Goal: Task Accomplishment & Management: Use online tool/utility

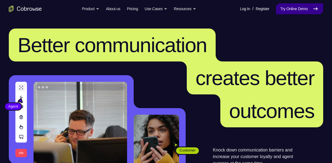
click at [295, 12] on link "Try Online Demo" at bounding box center [299, 8] width 47 height 11
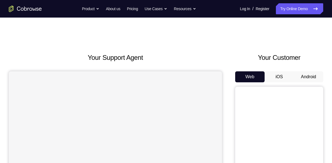
click at [309, 78] on button "Android" at bounding box center [308, 76] width 29 height 11
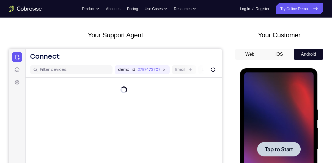
scroll to position [62, 0]
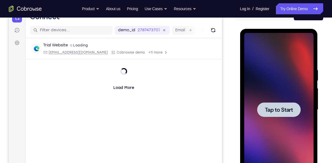
click at [274, 77] on div at bounding box center [278, 110] width 69 height 154
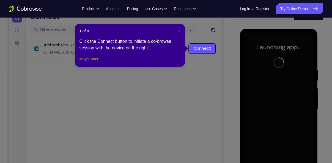
click at [98, 62] on button "Maybe later" at bounding box center [88, 59] width 19 height 7
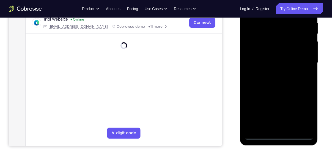
scroll to position [109, 0]
click at [277, 137] on div at bounding box center [278, 63] width 69 height 154
click at [306, 108] on div at bounding box center [278, 63] width 69 height 154
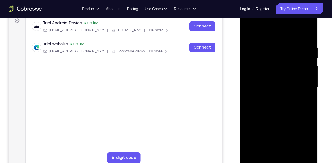
scroll to position [84, 0]
click at [249, 32] on div at bounding box center [278, 88] width 69 height 154
click at [303, 86] on div at bounding box center [278, 88] width 69 height 154
click at [271, 97] on div at bounding box center [278, 88] width 69 height 154
click at [266, 77] on div at bounding box center [278, 88] width 69 height 154
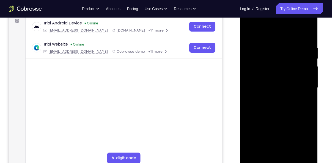
click at [268, 83] on div at bounding box center [278, 88] width 69 height 154
drag, startPoint x: 248, startPoint y: 81, endPoint x: 249, endPoint y: 60, distance: 20.9
click at [249, 60] on div at bounding box center [278, 88] width 69 height 154
click at [265, 80] on div at bounding box center [278, 88] width 69 height 154
click at [279, 75] on div at bounding box center [278, 88] width 69 height 154
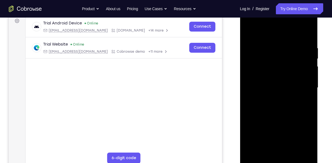
click at [311, 32] on div at bounding box center [278, 88] width 69 height 154
drag, startPoint x: 272, startPoint y: 62, endPoint x: 282, endPoint y: 111, distance: 50.5
click at [282, 111] on div at bounding box center [278, 88] width 69 height 154
click at [260, 77] on div at bounding box center [278, 88] width 69 height 154
click at [249, 31] on div at bounding box center [278, 88] width 69 height 154
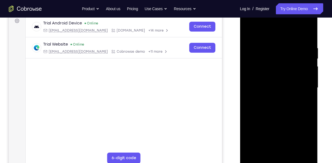
click at [278, 88] on div at bounding box center [278, 88] width 69 height 154
drag, startPoint x: 272, startPoint y: 125, endPoint x: 268, endPoint y: 90, distance: 35.4
click at [268, 90] on div at bounding box center [278, 88] width 69 height 154
drag, startPoint x: 283, startPoint y: 90, endPoint x: 284, endPoint y: 113, distance: 22.9
click at [284, 113] on div at bounding box center [278, 88] width 69 height 154
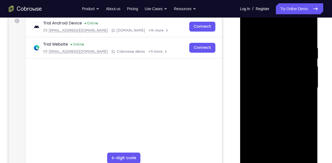
drag, startPoint x: 271, startPoint y: 64, endPoint x: 273, endPoint y: 118, distance: 53.7
click at [273, 118] on div at bounding box center [278, 88] width 69 height 154
click at [293, 153] on div at bounding box center [278, 88] width 69 height 154
click at [280, 115] on div at bounding box center [278, 88] width 69 height 154
drag, startPoint x: 292, startPoint y: 127, endPoint x: 289, endPoint y: 99, distance: 28.5
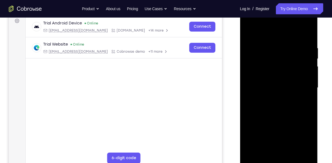
click at [289, 99] on div at bounding box center [278, 88] width 69 height 154
drag, startPoint x: 286, startPoint y: 137, endPoint x: 286, endPoint y: 99, distance: 37.7
click at [286, 99] on div at bounding box center [278, 88] width 69 height 154
click at [278, 131] on div at bounding box center [278, 88] width 69 height 154
click at [265, 31] on div at bounding box center [278, 88] width 69 height 154
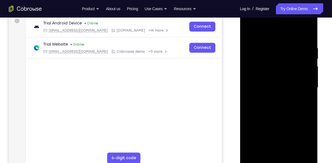
click at [249, 32] on div at bounding box center [278, 88] width 69 height 154
click at [281, 112] on div at bounding box center [278, 88] width 69 height 154
click at [278, 69] on div at bounding box center [278, 88] width 69 height 154
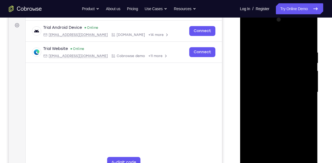
scroll to position [80, 0]
click at [248, 36] on div at bounding box center [278, 92] width 69 height 154
click at [305, 105] on div at bounding box center [278, 92] width 69 height 154
click at [305, 106] on div at bounding box center [278, 92] width 69 height 154
click at [247, 38] on div at bounding box center [278, 92] width 69 height 154
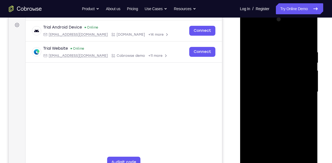
click at [305, 80] on div at bounding box center [278, 92] width 69 height 154
click at [249, 34] on div at bounding box center [278, 92] width 69 height 154
click at [274, 134] on div at bounding box center [278, 92] width 69 height 154
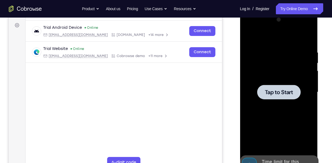
click at [284, 60] on div at bounding box center [278, 92] width 69 height 154
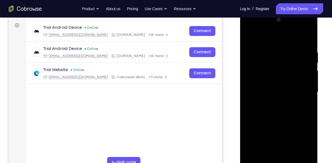
drag, startPoint x: 273, startPoint y: 137, endPoint x: 274, endPoint y: 100, distance: 37.1
click at [274, 100] on div at bounding box center [278, 92] width 69 height 154
drag, startPoint x: 282, startPoint y: 125, endPoint x: 283, endPoint y: 67, distance: 57.5
click at [283, 67] on div at bounding box center [278, 92] width 69 height 154
drag, startPoint x: 286, startPoint y: 32, endPoint x: 286, endPoint y: 112, distance: 80.0
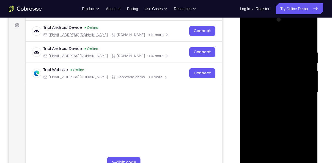
click at [286, 112] on div at bounding box center [278, 92] width 69 height 154
drag, startPoint x: 322, startPoint y: 79, endPoint x: 324, endPoint y: 64, distance: 14.4
click at [324, 64] on div "Your Support Agent Your Customer Web iOS Android Next Steps We’d be happy to gi…" at bounding box center [166, 119] width 332 height 363
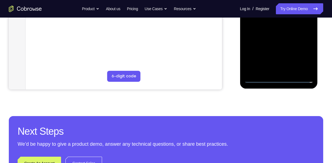
scroll to position [167, 0]
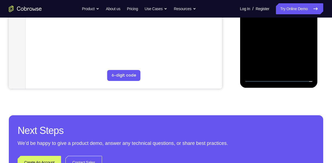
click at [279, 77] on div at bounding box center [278, 5] width 69 height 154
click at [278, 79] on div at bounding box center [278, 5] width 69 height 154
click at [300, 57] on div at bounding box center [278, 5] width 69 height 154
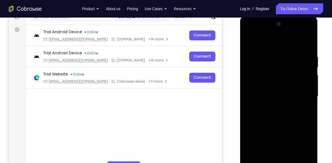
scroll to position [77, 0]
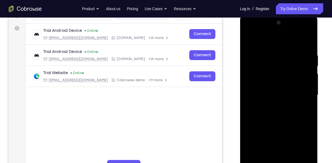
click at [248, 41] on div at bounding box center [278, 95] width 69 height 154
click at [300, 93] on div at bounding box center [278, 95] width 69 height 154
click at [272, 104] on div at bounding box center [278, 95] width 69 height 154
click at [280, 88] on div at bounding box center [278, 95] width 69 height 154
click at [280, 85] on div at bounding box center [278, 95] width 69 height 154
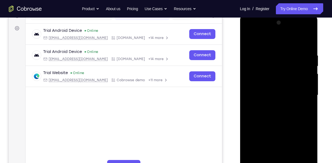
click at [277, 94] on div at bounding box center [278, 95] width 69 height 154
click at [280, 120] on div at bounding box center [278, 95] width 69 height 154
click at [287, 53] on div at bounding box center [278, 95] width 69 height 154
click at [305, 42] on div at bounding box center [278, 95] width 69 height 154
click at [260, 69] on div at bounding box center [278, 95] width 69 height 154
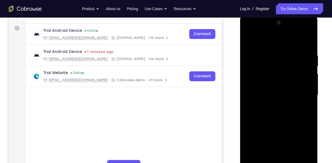
click at [248, 39] on div at bounding box center [278, 95] width 69 height 154
click at [281, 68] on div at bounding box center [278, 95] width 69 height 154
click at [250, 40] on div at bounding box center [278, 95] width 69 height 154
click at [293, 158] on div at bounding box center [278, 95] width 69 height 154
click at [279, 125] on div at bounding box center [278, 95] width 69 height 154
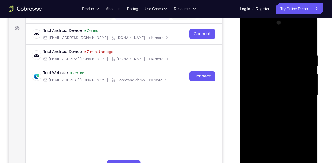
drag, startPoint x: 285, startPoint y: 129, endPoint x: 284, endPoint y: 113, distance: 16.2
click at [284, 113] on div at bounding box center [278, 95] width 69 height 154
click at [280, 113] on div at bounding box center [278, 95] width 69 height 154
click at [304, 109] on div at bounding box center [278, 95] width 69 height 154
click at [247, 41] on div at bounding box center [278, 95] width 69 height 154
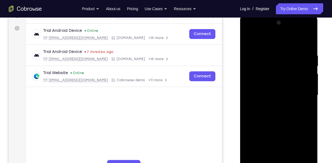
click at [269, 127] on div at bounding box center [278, 95] width 69 height 154
click at [263, 39] on div at bounding box center [278, 95] width 69 height 154
click at [248, 38] on div at bounding box center [278, 95] width 69 height 154
click at [309, 149] on div at bounding box center [278, 95] width 69 height 154
click at [305, 109] on div at bounding box center [278, 95] width 69 height 154
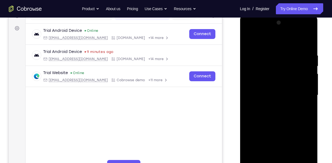
click at [305, 147] on div at bounding box center [278, 95] width 69 height 154
click at [305, 109] on div at bounding box center [278, 95] width 69 height 154
click at [309, 147] on div at bounding box center [278, 95] width 69 height 154
click at [303, 110] on div at bounding box center [278, 95] width 69 height 154
click at [304, 157] on div at bounding box center [278, 95] width 69 height 154
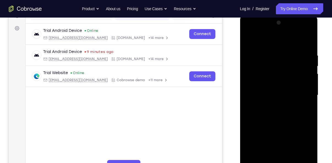
drag, startPoint x: 263, startPoint y: 66, endPoint x: 263, endPoint y: 81, distance: 14.3
click at [263, 81] on div at bounding box center [278, 95] width 69 height 154
click at [288, 56] on div at bounding box center [278, 95] width 69 height 154
click at [304, 95] on div at bounding box center [278, 95] width 69 height 154
click at [305, 110] on div at bounding box center [278, 95] width 69 height 154
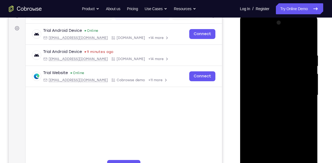
drag, startPoint x: 274, startPoint y: 70, endPoint x: 271, endPoint y: 89, distance: 19.4
click at [271, 89] on div at bounding box center [278, 95] width 69 height 154
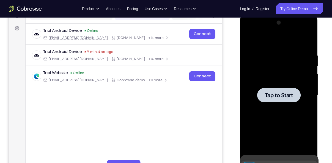
click at [280, 73] on div at bounding box center [278, 95] width 69 height 154
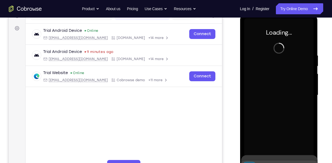
click at [280, 73] on div at bounding box center [278, 95] width 69 height 154
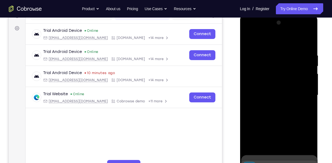
drag, startPoint x: 282, startPoint y: 131, endPoint x: 283, endPoint y: 119, distance: 11.9
click at [283, 119] on div at bounding box center [278, 95] width 69 height 154
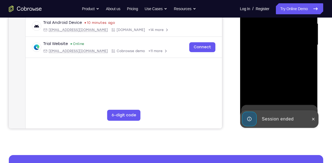
scroll to position [131, 0]
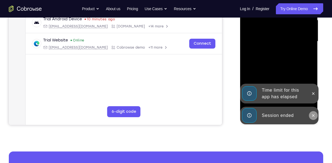
click at [313, 115] on icon at bounding box center [313, 115] width 2 height 2
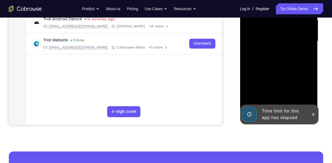
click at [278, 114] on div "Time limit for this app has elapsed" at bounding box center [283, 115] width 48 height 18
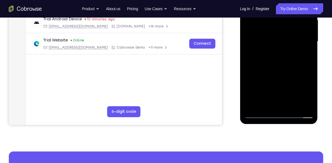
click at [278, 114] on div at bounding box center [278, 42] width 69 height 154
click at [300, 92] on div at bounding box center [278, 42] width 69 height 154
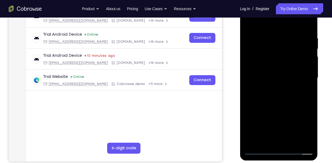
scroll to position [67, 0]
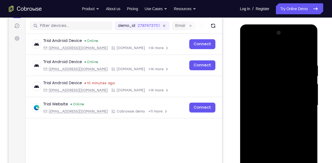
click at [252, 52] on div at bounding box center [278, 106] width 69 height 154
click at [302, 104] on div at bounding box center [278, 106] width 69 height 154
click at [273, 116] on div at bounding box center [278, 106] width 69 height 154
click at [273, 94] on div at bounding box center [278, 106] width 69 height 154
click at [274, 102] on div at bounding box center [278, 106] width 69 height 154
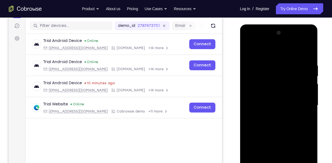
drag, startPoint x: 252, startPoint y: 102, endPoint x: 251, endPoint y: 81, distance: 21.5
click at [251, 81] on div at bounding box center [278, 106] width 69 height 154
click at [270, 97] on div at bounding box center [278, 106] width 69 height 154
click at [276, 118] on div at bounding box center [278, 106] width 69 height 154
click at [278, 84] on div at bounding box center [278, 106] width 69 height 154
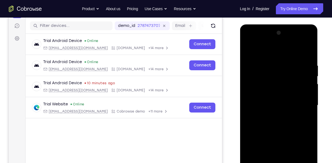
click at [274, 100] on div at bounding box center [278, 106] width 69 height 154
click at [282, 91] on div at bounding box center [278, 106] width 69 height 154
click at [270, 62] on div at bounding box center [278, 106] width 69 height 154
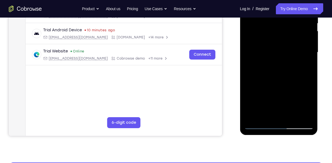
scroll to position [136, 0]
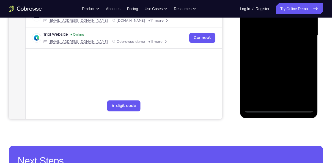
click at [298, 100] on div at bounding box center [278, 36] width 69 height 154
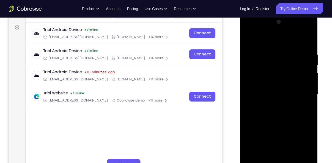
scroll to position [73, 0]
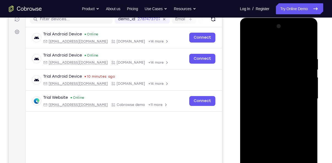
click at [307, 46] on div at bounding box center [278, 99] width 69 height 154
click at [290, 58] on div at bounding box center [278, 99] width 69 height 154
click at [236, 94] on div at bounding box center [279, 98] width 88 height 169
click at [300, 160] on div at bounding box center [278, 99] width 69 height 154
click at [307, 45] on div at bounding box center [278, 99] width 69 height 154
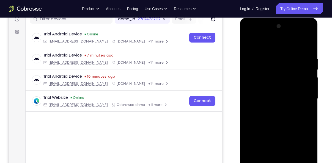
click at [289, 59] on div at bounding box center [278, 99] width 69 height 154
click at [258, 45] on div at bounding box center [278, 99] width 69 height 154
click at [287, 51] on div at bounding box center [278, 99] width 69 height 154
click at [281, 71] on div at bounding box center [278, 99] width 69 height 154
click at [280, 96] on div at bounding box center [278, 99] width 69 height 154
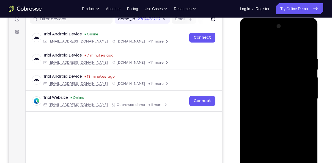
click at [268, 89] on div at bounding box center [278, 99] width 69 height 154
drag, startPoint x: 279, startPoint y: 119, endPoint x: 280, endPoint y: 96, distance: 23.4
click at [280, 96] on div at bounding box center [278, 99] width 69 height 154
drag, startPoint x: 270, startPoint y: 94, endPoint x: 269, endPoint y: 74, distance: 20.1
click at [269, 74] on div at bounding box center [278, 99] width 69 height 154
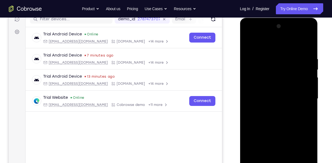
drag, startPoint x: 270, startPoint y: 104, endPoint x: 273, endPoint y: 91, distance: 14.1
click at [273, 91] on div at bounding box center [278, 99] width 69 height 154
click at [247, 36] on div at bounding box center [278, 99] width 69 height 154
click at [256, 86] on div at bounding box center [278, 99] width 69 height 154
click at [272, 59] on div at bounding box center [278, 99] width 69 height 154
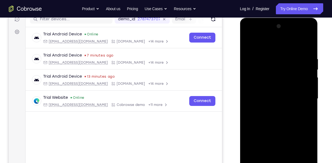
scroll to position [94, 0]
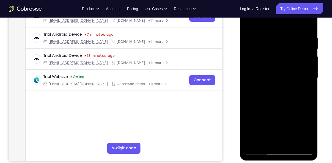
click at [308, 141] on div at bounding box center [278, 78] width 69 height 154
click at [299, 142] on div at bounding box center [278, 78] width 69 height 154
click at [306, 25] on div at bounding box center [278, 78] width 69 height 154
click at [285, 35] on div at bounding box center [278, 78] width 69 height 154
click at [297, 141] on div at bounding box center [278, 78] width 69 height 154
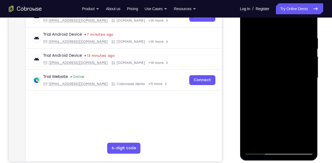
click at [302, 115] on div at bounding box center [278, 78] width 69 height 154
click at [301, 140] on div at bounding box center [278, 78] width 69 height 154
click at [300, 142] on div at bounding box center [278, 78] width 69 height 154
click at [307, 24] on div at bounding box center [278, 78] width 69 height 154
click at [291, 142] on div at bounding box center [278, 78] width 69 height 154
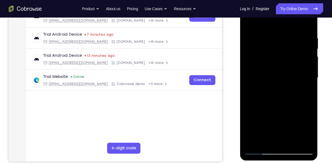
click at [278, 107] on div at bounding box center [278, 78] width 69 height 154
click at [277, 124] on div at bounding box center [278, 78] width 69 height 154
click at [308, 90] on div at bounding box center [278, 78] width 69 height 154
drag, startPoint x: 296, startPoint y: 46, endPoint x: 292, endPoint y: 76, distance: 30.2
click at [292, 76] on div at bounding box center [278, 78] width 69 height 154
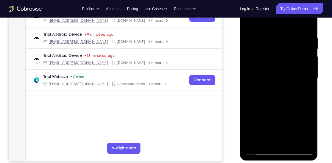
drag, startPoint x: 290, startPoint y: 40, endPoint x: 285, endPoint y: 71, distance: 31.8
click at [285, 71] on div at bounding box center [278, 78] width 69 height 154
drag, startPoint x: 285, startPoint y: 70, endPoint x: 280, endPoint y: 3, distance: 67.0
click at [280, 3] on div at bounding box center [278, 78] width 69 height 154
drag, startPoint x: 263, startPoint y: 42, endPoint x: 264, endPoint y: 14, distance: 27.5
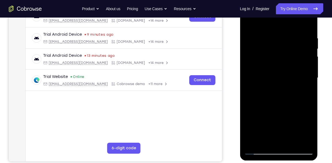
click at [264, 14] on div at bounding box center [278, 78] width 69 height 154
click at [249, 26] on div at bounding box center [278, 78] width 69 height 154
drag, startPoint x: 278, startPoint y: 114, endPoint x: 277, endPoint y: 89, distance: 25.3
click at [277, 89] on div at bounding box center [278, 78] width 69 height 154
drag, startPoint x: 272, startPoint y: 125, endPoint x: 266, endPoint y: 93, distance: 31.9
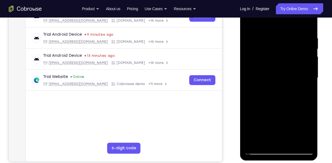
click at [266, 93] on div at bounding box center [278, 78] width 69 height 154
drag, startPoint x: 274, startPoint y: 138, endPoint x: 273, endPoint y: 90, distance: 48.1
click at [273, 90] on div at bounding box center [278, 78] width 69 height 154
drag, startPoint x: 281, startPoint y: 133, endPoint x: 281, endPoint y: 90, distance: 42.6
click at [281, 90] on div at bounding box center [278, 78] width 69 height 154
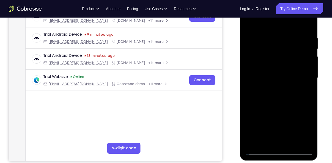
click at [250, 23] on div at bounding box center [278, 78] width 69 height 154
click at [291, 143] on div at bounding box center [278, 78] width 69 height 154
click at [275, 108] on div at bounding box center [278, 78] width 69 height 154
click at [257, 24] on div at bounding box center [278, 78] width 69 height 154
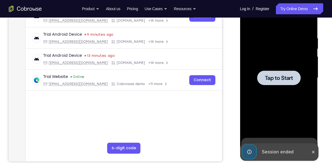
click at [271, 59] on div at bounding box center [278, 78] width 69 height 154
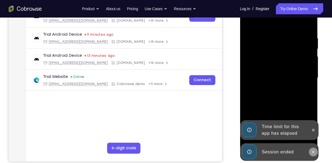
click at [314, 152] on icon at bounding box center [313, 152] width 4 height 4
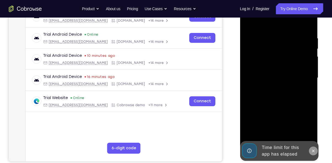
click at [311, 151] on icon at bounding box center [313, 151] width 4 height 4
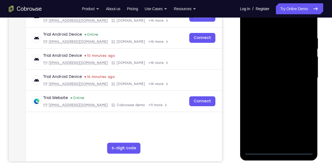
click at [278, 150] on div at bounding box center [278, 78] width 69 height 154
click at [304, 130] on div at bounding box center [278, 78] width 69 height 154
click at [250, 26] on div at bounding box center [278, 78] width 69 height 154
click at [301, 76] on div at bounding box center [278, 78] width 69 height 154
click at [273, 89] on div at bounding box center [278, 78] width 69 height 154
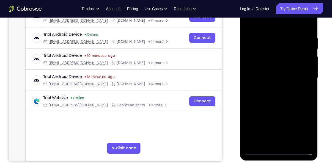
click at [273, 75] on div at bounding box center [278, 78] width 69 height 154
click at [282, 64] on div at bounding box center [278, 78] width 69 height 154
click at [276, 77] on div at bounding box center [278, 78] width 69 height 154
click at [274, 96] on div at bounding box center [278, 78] width 69 height 154
click at [274, 93] on div at bounding box center [278, 78] width 69 height 154
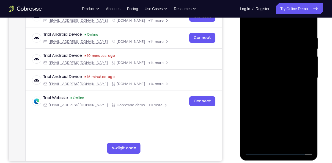
click at [278, 86] on div at bounding box center [278, 78] width 69 height 154
click at [306, 30] on div at bounding box center [278, 78] width 69 height 154
click at [289, 35] on div at bounding box center [278, 78] width 69 height 154
click at [298, 75] on div at bounding box center [278, 78] width 69 height 154
click at [307, 26] on div at bounding box center [278, 78] width 69 height 154
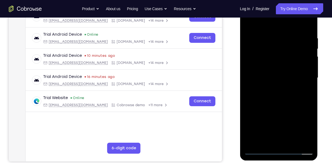
click at [292, 141] on div at bounding box center [278, 78] width 69 height 154
click at [279, 108] on div at bounding box center [278, 78] width 69 height 154
drag, startPoint x: 287, startPoint y: 51, endPoint x: 263, endPoint y: 56, distance: 24.7
click at [263, 56] on div at bounding box center [278, 78] width 69 height 154
click at [270, 76] on div at bounding box center [278, 78] width 69 height 154
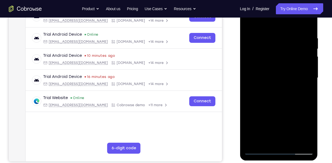
click at [302, 91] on div at bounding box center [278, 78] width 69 height 154
click at [305, 92] on div at bounding box center [278, 78] width 69 height 154
click at [267, 72] on div at bounding box center [278, 78] width 69 height 154
click at [277, 118] on div at bounding box center [278, 78] width 69 height 154
click at [307, 93] on div at bounding box center [278, 78] width 69 height 154
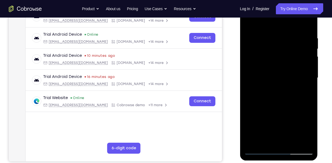
click at [249, 24] on div at bounding box center [278, 78] width 69 height 154
click at [249, 22] on div at bounding box center [278, 78] width 69 height 154
click at [310, 23] on div at bounding box center [278, 78] width 69 height 154
click at [263, 35] on div at bounding box center [278, 78] width 69 height 154
click at [297, 40] on div at bounding box center [278, 78] width 69 height 154
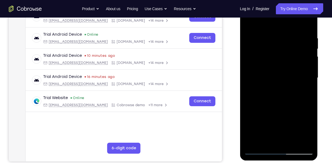
click at [250, 23] on div at bounding box center [278, 78] width 69 height 154
click at [260, 76] on div at bounding box center [278, 78] width 69 height 154
click at [247, 21] on div at bounding box center [278, 78] width 69 height 154
click at [282, 94] on div at bounding box center [278, 78] width 69 height 154
click at [259, 96] on div at bounding box center [278, 78] width 69 height 154
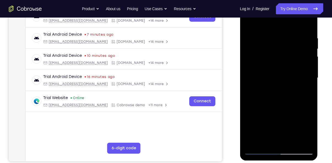
click at [249, 22] on div at bounding box center [278, 78] width 69 height 154
drag, startPoint x: 280, startPoint y: 119, endPoint x: 279, endPoint y: 112, distance: 7.2
click at [279, 112] on div at bounding box center [278, 78] width 69 height 154
click at [259, 89] on div at bounding box center [278, 78] width 69 height 154
click at [284, 30] on div at bounding box center [278, 78] width 69 height 154
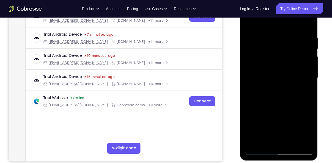
click at [249, 22] on div at bounding box center [278, 78] width 69 height 154
click at [260, 87] on div at bounding box center [278, 78] width 69 height 154
click at [282, 31] on div at bounding box center [278, 78] width 69 height 154
drag, startPoint x: 270, startPoint y: 45, endPoint x: 270, endPoint y: 73, distance: 28.0
click at [270, 73] on div at bounding box center [278, 78] width 69 height 154
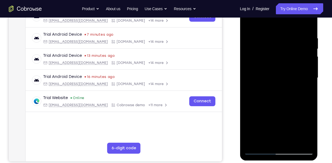
click at [249, 23] on div at bounding box center [278, 78] width 69 height 154
drag, startPoint x: 273, startPoint y: 114, endPoint x: 274, endPoint y: 73, distance: 40.7
click at [274, 73] on div at bounding box center [278, 78] width 69 height 154
click at [259, 58] on div at bounding box center [278, 78] width 69 height 154
drag, startPoint x: 255, startPoint y: 36, endPoint x: 256, endPoint y: 67, distance: 31.1
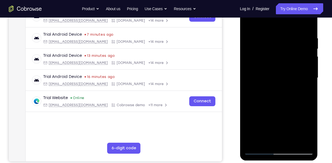
click at [256, 67] on div at bounding box center [278, 78] width 69 height 154
click at [248, 12] on div "Log In / Register" at bounding box center [252, 8] width 33 height 11
click at [248, 23] on div at bounding box center [278, 78] width 69 height 154
drag, startPoint x: 276, startPoint y: 111, endPoint x: 269, endPoint y: 67, distance: 43.7
click at [269, 67] on div at bounding box center [278, 78] width 69 height 154
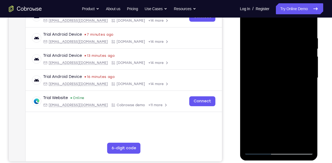
click at [260, 86] on div at bounding box center [278, 78] width 69 height 154
drag, startPoint x: 271, startPoint y: 44, endPoint x: 271, endPoint y: 67, distance: 23.6
click at [271, 67] on div at bounding box center [278, 78] width 69 height 154
click at [278, 40] on div at bounding box center [278, 78] width 69 height 154
click at [248, 22] on div at bounding box center [278, 78] width 69 height 154
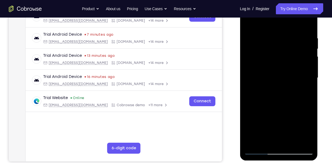
drag, startPoint x: 283, startPoint y: 115, endPoint x: 282, endPoint y: 90, distance: 25.6
click at [282, 90] on div at bounding box center [278, 78] width 69 height 154
click at [261, 53] on div at bounding box center [278, 78] width 69 height 154
drag, startPoint x: 271, startPoint y: 47, endPoint x: 275, endPoint y: 72, distance: 25.0
click at [275, 72] on div at bounding box center [278, 78] width 69 height 154
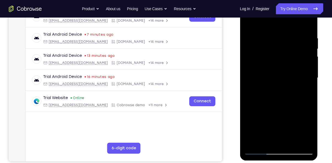
click at [279, 42] on div at bounding box center [278, 78] width 69 height 154
click at [247, 23] on div at bounding box center [278, 78] width 69 height 154
drag, startPoint x: 282, startPoint y: 94, endPoint x: 278, endPoint y: 42, distance: 52.4
click at [278, 42] on div at bounding box center [278, 78] width 69 height 154
drag, startPoint x: 283, startPoint y: 119, endPoint x: 283, endPoint y: 107, distance: 12.1
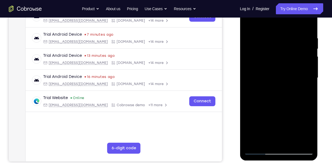
click at [283, 107] on div at bounding box center [278, 78] width 69 height 154
drag, startPoint x: 280, startPoint y: 117, endPoint x: 281, endPoint y: 99, distance: 18.2
click at [281, 99] on div at bounding box center [278, 78] width 69 height 154
click at [264, 110] on div at bounding box center [278, 78] width 69 height 154
drag, startPoint x: 273, startPoint y: 78, endPoint x: 276, endPoint y: 102, distance: 24.2
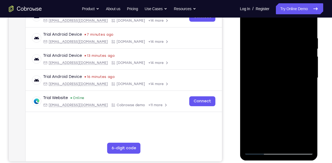
click at [276, 102] on div at bounding box center [278, 78] width 69 height 154
click at [249, 23] on div at bounding box center [278, 78] width 69 height 154
drag, startPoint x: 275, startPoint y: 111, endPoint x: 276, endPoint y: 104, distance: 6.6
click at [276, 104] on div at bounding box center [278, 78] width 69 height 154
drag, startPoint x: 273, startPoint y: 115, endPoint x: 268, endPoint y: 64, distance: 50.8
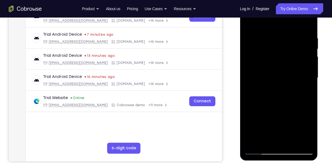
click at [268, 64] on div at bounding box center [278, 78] width 69 height 154
drag, startPoint x: 273, startPoint y: 116, endPoint x: 269, endPoint y: 79, distance: 37.0
click at [269, 79] on div at bounding box center [278, 78] width 69 height 154
drag, startPoint x: 275, startPoint y: 121, endPoint x: 276, endPoint y: 100, distance: 21.2
click at [276, 100] on div at bounding box center [278, 78] width 69 height 154
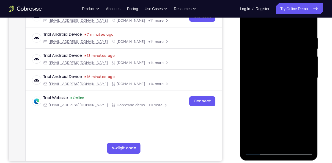
drag, startPoint x: 276, startPoint y: 122, endPoint x: 277, endPoint y: 93, distance: 28.9
click at [277, 93] on div at bounding box center [278, 78] width 69 height 154
drag, startPoint x: 277, startPoint y: 120, endPoint x: 276, endPoint y: 94, distance: 26.4
click at [276, 94] on div at bounding box center [278, 78] width 69 height 154
drag, startPoint x: 275, startPoint y: 122, endPoint x: 277, endPoint y: 94, distance: 27.3
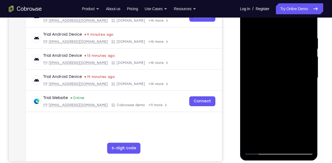
click at [277, 94] on div at bounding box center [278, 78] width 69 height 154
drag, startPoint x: 277, startPoint y: 125, endPoint x: 275, endPoint y: 98, distance: 26.4
click at [275, 98] on div at bounding box center [278, 78] width 69 height 154
click at [253, 88] on div at bounding box center [278, 78] width 69 height 154
click at [300, 138] on div at bounding box center [278, 78] width 69 height 154
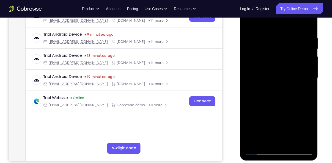
click at [305, 25] on div at bounding box center [278, 78] width 69 height 154
click at [292, 142] on div at bounding box center [278, 78] width 69 height 154
drag, startPoint x: 279, startPoint y: 113, endPoint x: 275, endPoint y: 75, distance: 38.2
click at [275, 75] on div at bounding box center [278, 78] width 69 height 154
click at [275, 145] on div at bounding box center [278, 78] width 69 height 154
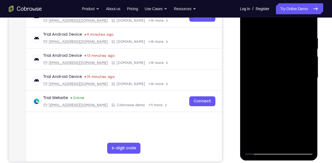
click at [304, 91] on div at bounding box center [278, 78] width 69 height 154
drag, startPoint x: 286, startPoint y: 50, endPoint x: 276, endPoint y: 79, distance: 31.0
click at [276, 79] on div at bounding box center [278, 78] width 69 height 154
drag, startPoint x: 276, startPoint y: 40, endPoint x: 267, endPoint y: 71, distance: 32.6
click at [267, 71] on div at bounding box center [278, 78] width 69 height 154
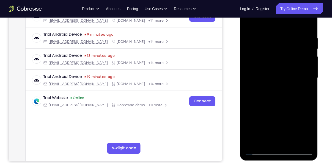
drag, startPoint x: 281, startPoint y: 31, endPoint x: 275, endPoint y: 56, distance: 26.5
click at [275, 56] on div at bounding box center [278, 78] width 69 height 154
click at [249, 22] on div at bounding box center [278, 78] width 69 height 154
drag, startPoint x: 274, startPoint y: 110, endPoint x: 274, endPoint y: 78, distance: 31.6
click at [274, 78] on div at bounding box center [278, 78] width 69 height 154
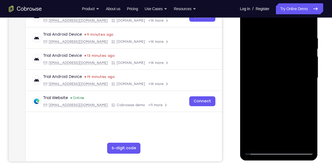
drag, startPoint x: 273, startPoint y: 71, endPoint x: 273, endPoint y: 100, distance: 28.9
click at [273, 100] on div at bounding box center [278, 78] width 69 height 154
drag, startPoint x: 276, startPoint y: 71, endPoint x: 272, endPoint y: 103, distance: 31.8
click at [272, 103] on div at bounding box center [278, 78] width 69 height 154
click at [273, 78] on div at bounding box center [278, 78] width 69 height 154
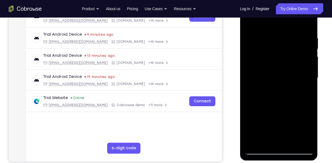
click at [304, 92] on div at bounding box center [278, 78] width 69 height 154
click at [271, 47] on div at bounding box center [278, 78] width 69 height 154
click at [283, 95] on div at bounding box center [278, 78] width 69 height 154
click at [305, 91] on div at bounding box center [278, 78] width 69 height 154
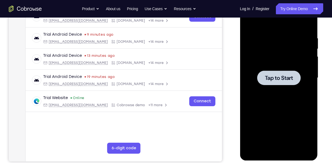
click at [283, 53] on div at bounding box center [278, 78] width 69 height 154
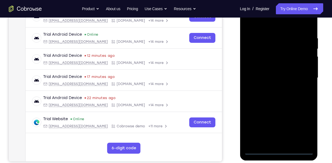
click at [277, 151] on div at bounding box center [278, 78] width 69 height 154
click at [305, 131] on div at bounding box center [278, 78] width 69 height 154
click at [250, 23] on div at bounding box center [278, 78] width 69 height 154
click at [250, 25] on div at bounding box center [278, 78] width 69 height 154
click at [303, 78] on div at bounding box center [278, 78] width 69 height 154
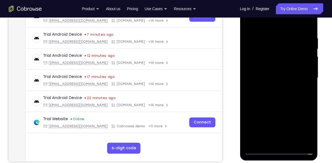
click at [272, 89] on div at bounding box center [278, 78] width 69 height 154
click at [271, 70] on div at bounding box center [278, 78] width 69 height 154
click at [271, 68] on div at bounding box center [278, 78] width 69 height 154
click at [273, 78] on div at bounding box center [278, 78] width 69 height 154
click at [270, 97] on div at bounding box center [278, 78] width 69 height 154
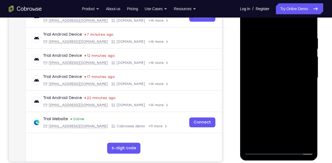
click at [273, 94] on div at bounding box center [278, 78] width 69 height 154
click at [281, 105] on div at bounding box center [278, 78] width 69 height 154
click at [293, 140] on div at bounding box center [278, 78] width 69 height 154
click at [274, 107] on div at bounding box center [278, 78] width 69 height 154
click at [268, 75] on div at bounding box center [278, 78] width 69 height 154
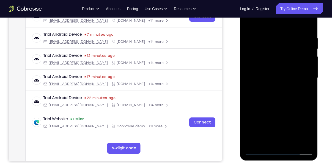
click at [247, 24] on div at bounding box center [278, 78] width 69 height 154
drag, startPoint x: 284, startPoint y: 105, endPoint x: 279, endPoint y: 76, distance: 29.9
click at [279, 76] on div at bounding box center [278, 78] width 69 height 154
drag, startPoint x: 279, startPoint y: 114, endPoint x: 277, endPoint y: 60, distance: 53.1
click at [277, 60] on div at bounding box center [278, 78] width 69 height 154
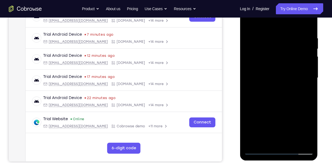
drag, startPoint x: 275, startPoint y: 120, endPoint x: 269, endPoint y: 62, distance: 58.3
click at [269, 62] on div at bounding box center [278, 78] width 69 height 154
click at [250, 23] on div at bounding box center [278, 78] width 69 height 154
drag, startPoint x: 294, startPoint y: 40, endPoint x: 261, endPoint y: 45, distance: 32.8
click at [261, 45] on div at bounding box center [278, 78] width 69 height 154
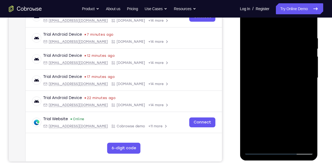
drag, startPoint x: 303, startPoint y: 37, endPoint x: 250, endPoint y: 42, distance: 53.3
click at [250, 42] on div at bounding box center [278, 78] width 69 height 154
drag, startPoint x: 302, startPoint y: 33, endPoint x: 251, endPoint y: 40, distance: 50.8
click at [251, 40] on div at bounding box center [278, 78] width 69 height 154
drag, startPoint x: 302, startPoint y: 31, endPoint x: 250, endPoint y: 40, distance: 52.5
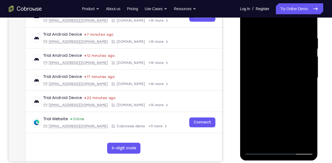
click at [250, 40] on div at bounding box center [278, 78] width 69 height 154
drag, startPoint x: 302, startPoint y: 35, endPoint x: 264, endPoint y: 43, distance: 38.6
click at [264, 43] on div at bounding box center [278, 78] width 69 height 154
drag, startPoint x: 298, startPoint y: 38, endPoint x: 270, endPoint y: 46, distance: 29.7
click at [270, 46] on div at bounding box center [278, 78] width 69 height 154
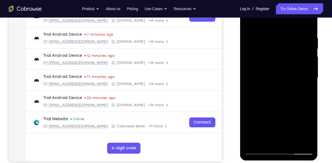
click at [253, 145] on div at bounding box center [278, 78] width 69 height 154
drag, startPoint x: 273, startPoint y: 82, endPoint x: 273, endPoint y: 133, distance: 51.1
click at [273, 133] on div at bounding box center [278, 78] width 69 height 154
click at [309, 22] on div at bounding box center [278, 78] width 69 height 154
drag, startPoint x: 276, startPoint y: 62, endPoint x: 272, endPoint y: 96, distance: 34.2
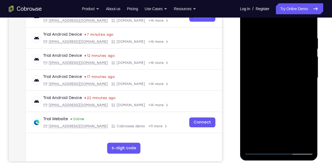
click at [272, 96] on div at bounding box center [278, 78] width 69 height 154
drag, startPoint x: 279, startPoint y: 117, endPoint x: 276, endPoint y: 71, distance: 45.4
click at [276, 71] on div at bounding box center [278, 78] width 69 height 154
click at [298, 73] on div at bounding box center [278, 78] width 69 height 154
drag, startPoint x: 287, startPoint y: 100, endPoint x: 286, endPoint y: 65, distance: 34.1
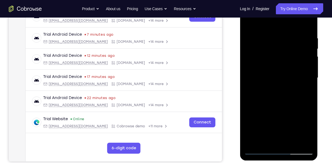
click at [286, 65] on div at bounding box center [278, 78] width 69 height 154
drag, startPoint x: 281, startPoint y: 117, endPoint x: 286, endPoint y: 114, distance: 5.7
click at [286, 114] on div at bounding box center [278, 78] width 69 height 154
drag, startPoint x: 286, startPoint y: 114, endPoint x: 282, endPoint y: 75, distance: 39.2
click at [282, 75] on div at bounding box center [278, 78] width 69 height 154
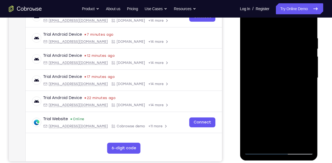
drag, startPoint x: 284, startPoint y: 118, endPoint x: 283, endPoint y: 82, distance: 36.0
click at [283, 82] on div at bounding box center [278, 78] width 69 height 154
drag, startPoint x: 278, startPoint y: 109, endPoint x: 276, endPoint y: 60, distance: 48.7
click at [276, 60] on div at bounding box center [278, 78] width 69 height 154
drag, startPoint x: 280, startPoint y: 111, endPoint x: 280, endPoint y: 69, distance: 41.8
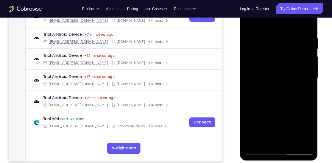
click at [280, 69] on div at bounding box center [278, 78] width 69 height 154
drag, startPoint x: 283, startPoint y: 116, endPoint x: 280, endPoint y: 65, distance: 50.7
click at [280, 65] on div at bounding box center [278, 78] width 69 height 154
click at [249, 63] on div at bounding box center [278, 78] width 69 height 154
click at [307, 25] on div at bounding box center [278, 78] width 69 height 154
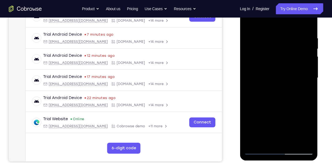
click at [249, 63] on div at bounding box center [278, 78] width 69 height 154
click at [263, 22] on div at bounding box center [278, 78] width 69 height 154
click at [291, 42] on div at bounding box center [278, 78] width 69 height 154
click at [249, 24] on div at bounding box center [278, 78] width 69 height 154
click at [249, 22] on div at bounding box center [278, 78] width 69 height 154
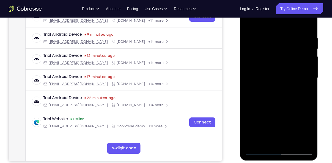
drag, startPoint x: 273, startPoint y: 114, endPoint x: 275, endPoint y: 62, distance: 52.0
click at [275, 62] on div at bounding box center [278, 78] width 69 height 154
drag, startPoint x: 282, startPoint y: 49, endPoint x: 278, endPoint y: 105, distance: 56.5
click at [278, 105] on div at bounding box center [278, 78] width 69 height 154
click at [309, 23] on div at bounding box center [278, 78] width 69 height 154
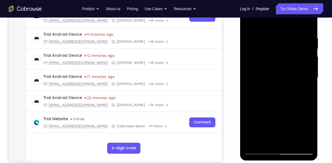
drag, startPoint x: 267, startPoint y: 109, endPoint x: 263, endPoint y: 48, distance: 61.1
click at [263, 48] on div at bounding box center [278, 78] width 69 height 154
drag, startPoint x: 273, startPoint y: 113, endPoint x: 271, endPoint y: 65, distance: 48.2
click at [271, 65] on div at bounding box center [278, 78] width 69 height 154
drag, startPoint x: 279, startPoint y: 122, endPoint x: 280, endPoint y: 51, distance: 71.5
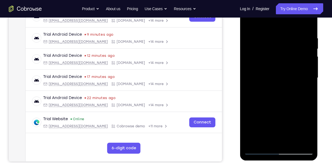
click at [280, 51] on div at bounding box center [278, 78] width 69 height 154
drag, startPoint x: 291, startPoint y: 111, endPoint x: 292, endPoint y: 48, distance: 62.7
click at [292, 48] on div at bounding box center [278, 78] width 69 height 154
drag, startPoint x: 280, startPoint y: 121, endPoint x: 281, endPoint y: 55, distance: 66.3
click at [281, 55] on div at bounding box center [278, 78] width 69 height 154
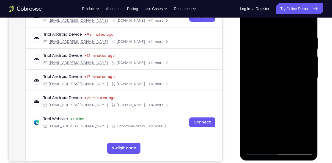
drag, startPoint x: 276, startPoint y: 117, endPoint x: 275, endPoint y: 82, distance: 34.6
click at [275, 82] on div at bounding box center [278, 78] width 69 height 154
drag, startPoint x: 281, startPoint y: 115, endPoint x: 281, endPoint y: 76, distance: 39.0
click at [281, 76] on div at bounding box center [278, 78] width 69 height 154
drag, startPoint x: 283, startPoint y: 105, endPoint x: 282, endPoint y: 51, distance: 53.9
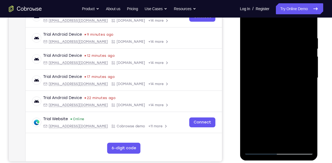
click at [282, 51] on div at bounding box center [278, 78] width 69 height 154
drag, startPoint x: 288, startPoint y: 110, endPoint x: 288, endPoint y: 52, distance: 57.7
click at [288, 52] on div at bounding box center [278, 78] width 69 height 154
drag, startPoint x: 284, startPoint y: 109, endPoint x: 280, endPoint y: 56, distance: 53.5
click at [280, 56] on div at bounding box center [278, 78] width 69 height 154
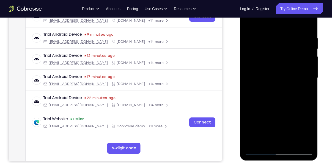
drag, startPoint x: 283, startPoint y: 107, endPoint x: 281, endPoint y: 51, distance: 55.5
click at [281, 51] on div at bounding box center [278, 78] width 69 height 154
drag, startPoint x: 286, startPoint y: 111, endPoint x: 282, endPoint y: 56, distance: 55.6
click at [282, 56] on div at bounding box center [278, 78] width 69 height 154
drag, startPoint x: 280, startPoint y: 115, endPoint x: 276, endPoint y: 52, distance: 63.4
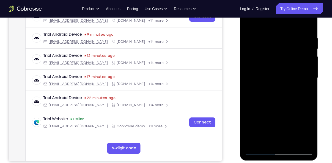
click at [276, 52] on div at bounding box center [278, 78] width 69 height 154
drag, startPoint x: 281, startPoint y: 105, endPoint x: 283, endPoint y: 44, distance: 61.3
click at [283, 44] on div at bounding box center [278, 78] width 69 height 154
click at [260, 90] on div at bounding box center [278, 78] width 69 height 154
drag, startPoint x: 281, startPoint y: 53, endPoint x: 273, endPoint y: 98, distance: 45.5
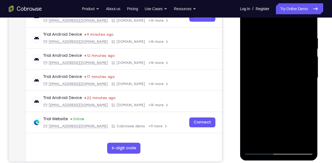
click at [273, 98] on div at bounding box center [278, 78] width 69 height 154
click at [258, 56] on div at bounding box center [278, 78] width 69 height 154
click at [262, 59] on div at bounding box center [278, 78] width 69 height 154
click at [248, 22] on div at bounding box center [278, 78] width 69 height 154
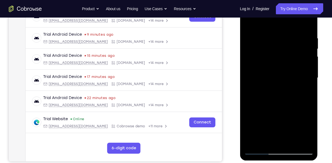
click at [253, 144] on div at bounding box center [278, 78] width 69 height 154
click at [292, 144] on div at bounding box center [278, 78] width 69 height 154
click at [260, 150] on div at bounding box center [278, 78] width 69 height 154
drag, startPoint x: 262, startPoint y: 71, endPoint x: 292, endPoint y: 144, distance: 78.7
click at [292, 144] on div at bounding box center [278, 78] width 69 height 154
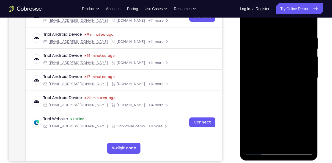
click at [292, 144] on div at bounding box center [278, 78] width 69 height 154
click at [293, 142] on div at bounding box center [278, 78] width 69 height 154
click at [273, 75] on div at bounding box center [278, 78] width 69 height 154
click at [305, 92] on div at bounding box center [278, 78] width 69 height 154
click at [307, 92] on div at bounding box center [278, 78] width 69 height 154
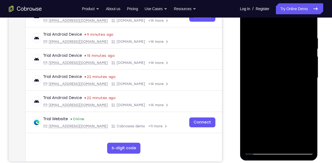
click at [249, 23] on div at bounding box center [278, 78] width 69 height 154
click at [308, 65] on div at bounding box center [278, 78] width 69 height 154
click at [278, 48] on div at bounding box center [278, 78] width 69 height 154
click at [299, 142] on div at bounding box center [278, 78] width 69 height 154
click at [305, 93] on div at bounding box center [278, 78] width 69 height 154
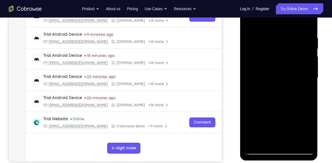
click at [250, 24] on div at bounding box center [278, 78] width 69 height 154
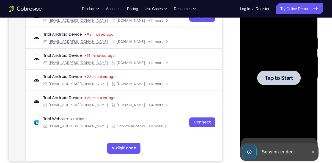
click at [282, 58] on div at bounding box center [278, 78] width 69 height 154
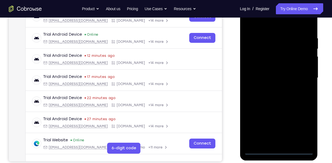
click at [278, 152] on div at bounding box center [278, 78] width 69 height 154
click at [306, 131] on div at bounding box center [278, 78] width 69 height 154
click at [250, 23] on div at bounding box center [278, 78] width 69 height 154
click at [303, 75] on div at bounding box center [278, 78] width 69 height 154
click at [274, 89] on div at bounding box center [278, 78] width 69 height 154
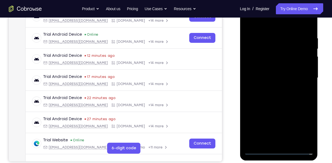
click at [274, 72] on div at bounding box center [278, 78] width 69 height 154
click at [275, 70] on div at bounding box center [278, 78] width 69 height 154
click at [276, 78] on div at bounding box center [278, 78] width 69 height 154
click at [274, 95] on div at bounding box center [278, 78] width 69 height 154
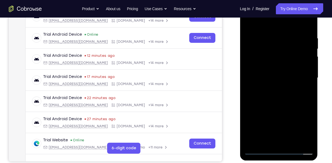
click at [280, 102] on div at bounding box center [278, 78] width 69 height 154
click at [291, 143] on div at bounding box center [278, 78] width 69 height 154
click at [280, 107] on div at bounding box center [278, 78] width 69 height 154
click at [280, 78] on div at bounding box center [278, 78] width 69 height 154
click at [304, 92] on div at bounding box center [278, 78] width 69 height 154
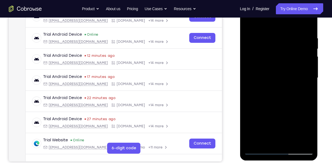
click at [256, 22] on div at bounding box center [278, 78] width 69 height 154
click at [293, 141] on div at bounding box center [278, 78] width 69 height 154
click at [292, 144] on div at bounding box center [278, 78] width 69 height 154
click at [248, 25] on div at bounding box center [278, 78] width 69 height 154
click at [278, 78] on div at bounding box center [278, 78] width 69 height 154
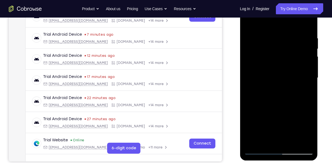
click at [307, 93] on div at bounding box center [278, 78] width 69 height 154
click at [249, 22] on div at bounding box center [278, 78] width 69 height 154
click at [271, 90] on div at bounding box center [278, 78] width 69 height 154
click at [266, 139] on div at bounding box center [278, 78] width 69 height 154
click at [247, 143] on div at bounding box center [278, 78] width 69 height 154
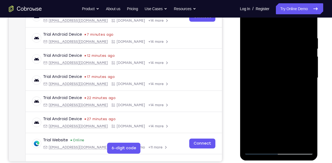
click at [306, 131] on div at bounding box center [278, 78] width 69 height 154
click at [301, 92] on div at bounding box center [278, 78] width 69 height 154
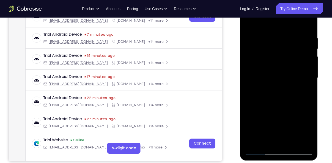
click at [304, 90] on div at bounding box center [278, 78] width 69 height 154
click at [248, 24] on div at bounding box center [278, 78] width 69 height 154
click at [281, 87] on div at bounding box center [278, 78] width 69 height 154
click at [275, 110] on div at bounding box center [278, 78] width 69 height 154
click at [309, 133] on div at bounding box center [278, 78] width 69 height 154
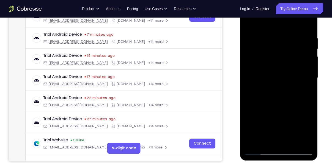
click at [307, 92] on div at bounding box center [278, 78] width 69 height 154
click at [247, 24] on div at bounding box center [278, 78] width 69 height 154
click at [292, 144] on div at bounding box center [278, 78] width 69 height 154
click at [292, 142] on div at bounding box center [278, 78] width 69 height 154
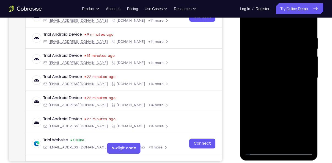
click at [307, 133] on div at bounding box center [278, 78] width 69 height 154
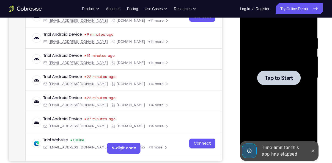
click at [286, 94] on div at bounding box center [278, 78] width 69 height 154
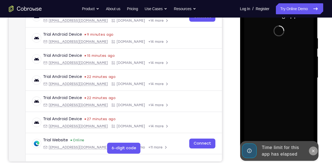
click at [312, 149] on icon at bounding box center [313, 151] width 4 height 4
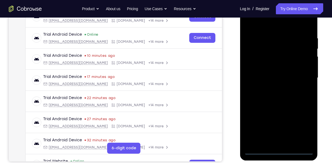
click at [277, 152] on div at bounding box center [278, 78] width 69 height 154
click at [300, 127] on div at bounding box center [278, 78] width 69 height 154
click at [249, 22] on div at bounding box center [278, 78] width 69 height 154
click at [300, 76] on div at bounding box center [278, 78] width 69 height 154
click at [271, 88] on div at bounding box center [278, 78] width 69 height 154
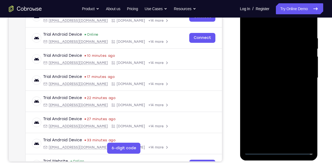
click at [272, 65] on div at bounding box center [278, 78] width 69 height 154
click at [268, 74] on div at bounding box center [278, 78] width 69 height 154
drag, startPoint x: 252, startPoint y: 65, endPoint x: 244, endPoint y: 18, distance: 47.4
click at [244, 18] on div at bounding box center [278, 78] width 69 height 154
click at [273, 44] on div at bounding box center [278, 78] width 69 height 154
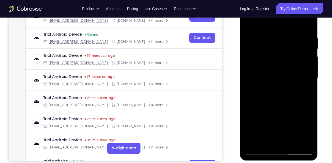
click at [280, 65] on div at bounding box center [278, 78] width 69 height 154
click at [291, 143] on div at bounding box center [278, 78] width 69 height 154
click at [279, 106] on div at bounding box center [278, 78] width 69 height 154
click at [276, 79] on div at bounding box center [278, 78] width 69 height 154
click at [309, 131] on div at bounding box center [278, 78] width 69 height 154
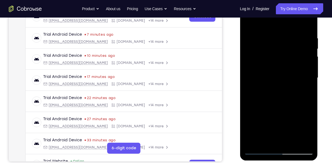
click at [305, 92] on div at bounding box center [278, 78] width 69 height 154
click at [308, 131] on div at bounding box center [278, 78] width 69 height 154
click at [308, 126] on div at bounding box center [278, 78] width 69 height 154
click at [308, 134] on div at bounding box center [278, 78] width 69 height 154
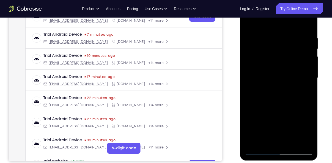
click at [308, 134] on div at bounding box center [278, 78] width 69 height 154
click at [267, 142] on div at bounding box center [278, 78] width 69 height 154
click at [293, 109] on div at bounding box center [278, 78] width 69 height 154
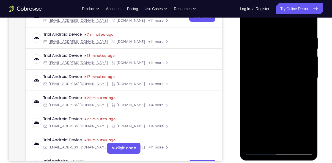
click at [299, 132] on div at bounding box center [278, 78] width 69 height 154
click at [303, 89] on div at bounding box center [278, 78] width 69 height 154
click at [263, 142] on div at bounding box center [278, 78] width 69 height 154
click at [254, 111] on div at bounding box center [278, 78] width 69 height 154
click at [304, 87] on div at bounding box center [278, 78] width 69 height 154
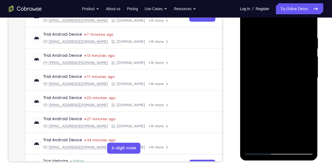
click at [247, 25] on div at bounding box center [278, 78] width 69 height 154
click at [274, 88] on div at bounding box center [278, 78] width 69 height 154
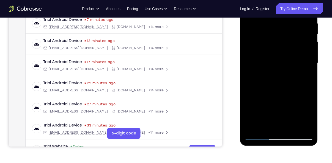
scroll to position [108, 0]
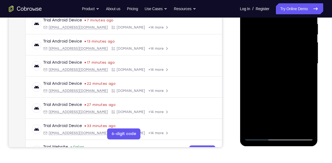
click at [307, 76] on div at bounding box center [278, 64] width 69 height 154
drag, startPoint x: 259, startPoint y: 52, endPoint x: 257, endPoint y: 62, distance: 10.7
click at [257, 62] on div at bounding box center [278, 64] width 69 height 154
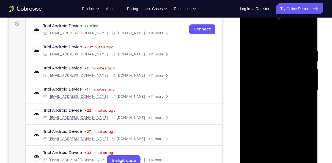
scroll to position [80, 0]
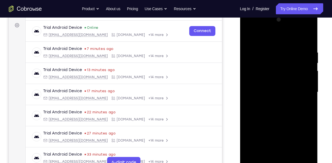
click at [250, 38] on div at bounding box center [278, 92] width 69 height 154
click at [249, 37] on div at bounding box center [278, 92] width 69 height 154
click at [293, 158] on div at bounding box center [278, 92] width 69 height 154
click at [276, 159] on div at bounding box center [278, 92] width 69 height 154
click at [306, 145] on div at bounding box center [278, 92] width 69 height 154
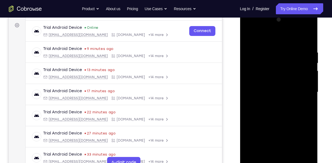
click at [306, 145] on div at bounding box center [278, 92] width 69 height 154
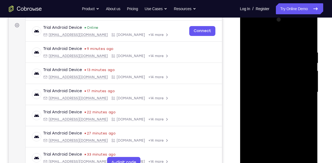
click at [306, 145] on div at bounding box center [278, 92] width 69 height 154
click at [306, 105] on div at bounding box center [278, 92] width 69 height 154
click at [307, 106] on div at bounding box center [278, 92] width 69 height 154
click at [307, 147] on div at bounding box center [278, 92] width 69 height 154
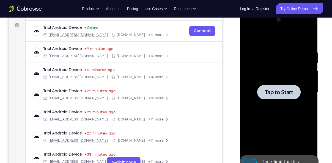
click at [282, 51] on div at bounding box center [278, 92] width 69 height 154
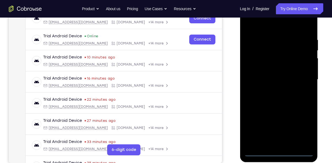
scroll to position [103, 0]
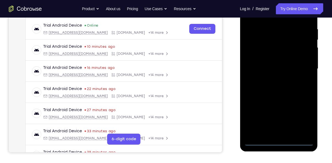
click at [279, 142] on div at bounding box center [278, 69] width 69 height 154
click at [303, 121] on div at bounding box center [278, 69] width 69 height 154
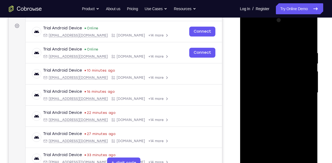
click at [249, 39] on div at bounding box center [278, 93] width 69 height 154
click at [305, 90] on div at bounding box center [278, 93] width 69 height 154
click at [271, 103] on div at bounding box center [278, 93] width 69 height 154
click at [288, 90] on div at bounding box center [278, 93] width 69 height 154
click at [289, 80] on div at bounding box center [278, 93] width 69 height 154
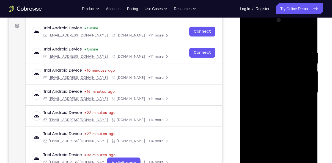
click at [278, 91] on div at bounding box center [278, 93] width 69 height 154
click at [275, 114] on div at bounding box center [278, 93] width 69 height 154
click at [276, 118] on div at bounding box center [278, 93] width 69 height 154
click at [292, 157] on div at bounding box center [278, 93] width 69 height 154
click at [287, 122] on div at bounding box center [278, 93] width 69 height 154
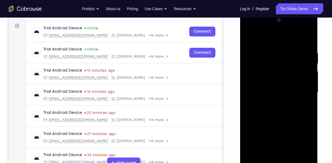
click at [281, 90] on div at bounding box center [278, 93] width 69 height 154
click at [248, 38] on div at bounding box center [278, 93] width 69 height 154
click at [276, 114] on div at bounding box center [278, 93] width 69 height 154
click at [309, 147] on div at bounding box center [278, 93] width 69 height 154
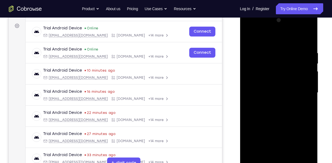
click at [304, 106] on div at bounding box center [278, 93] width 69 height 154
click at [263, 157] on div at bounding box center [278, 93] width 69 height 154
click at [264, 140] on div at bounding box center [278, 93] width 69 height 154
click at [304, 104] on div at bounding box center [278, 93] width 69 height 154
click at [249, 38] on div at bounding box center [278, 93] width 69 height 154
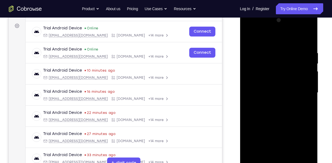
click at [252, 36] on div at bounding box center [278, 93] width 69 height 154
click at [293, 157] on div at bounding box center [278, 93] width 69 height 154
click at [270, 128] on div at bounding box center [278, 93] width 69 height 154
click at [249, 38] on div at bounding box center [278, 93] width 69 height 154
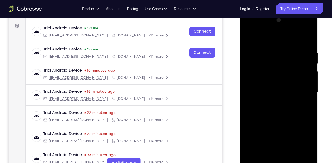
click at [311, 35] on div at bounding box center [278, 93] width 69 height 154
click at [293, 156] on div at bounding box center [278, 93] width 69 height 154
click at [273, 141] on div at bounding box center [278, 93] width 69 height 154
drag, startPoint x: 266, startPoint y: 89, endPoint x: 266, endPoint y: 113, distance: 23.4
click at [266, 113] on div at bounding box center [278, 93] width 69 height 154
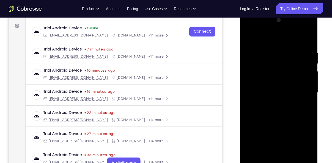
drag, startPoint x: 301, startPoint y: 79, endPoint x: 300, endPoint y: 89, distance: 9.1
click at [300, 89] on div at bounding box center [278, 93] width 69 height 154
click at [249, 40] on div at bounding box center [278, 93] width 69 height 154
click at [310, 38] on div at bounding box center [278, 93] width 69 height 154
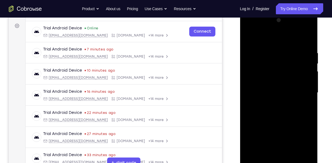
drag, startPoint x: 270, startPoint y: 112, endPoint x: 275, endPoint y: 61, distance: 51.1
click at [275, 61] on div at bounding box center [278, 93] width 69 height 154
click at [293, 158] on div at bounding box center [278, 93] width 69 height 154
drag, startPoint x: 291, startPoint y: 130, endPoint x: 290, endPoint y: 105, distance: 24.8
click at [290, 105] on div at bounding box center [278, 93] width 69 height 154
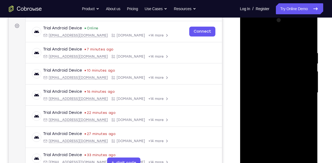
click at [277, 141] on div at bounding box center [278, 93] width 69 height 154
click at [283, 77] on div at bounding box center [278, 93] width 69 height 154
click at [248, 35] on div at bounding box center [278, 93] width 69 height 154
click at [248, 37] on div at bounding box center [278, 93] width 69 height 154
click at [276, 88] on div at bounding box center [278, 93] width 69 height 154
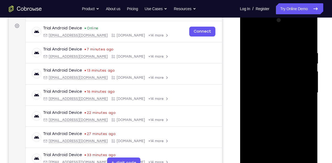
click at [305, 107] on div at bounding box center [278, 93] width 69 height 154
click at [305, 106] on div at bounding box center [278, 93] width 69 height 154
click at [278, 97] on div at bounding box center [278, 93] width 69 height 154
click at [286, 144] on div at bounding box center [278, 93] width 69 height 154
click at [303, 106] on div at bounding box center [278, 93] width 69 height 154
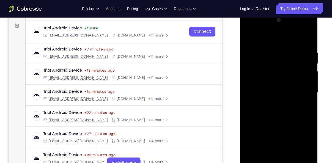
click at [304, 107] on div at bounding box center [278, 93] width 69 height 154
click at [270, 83] on div at bounding box center [278, 93] width 69 height 154
click at [271, 78] on div at bounding box center [278, 93] width 69 height 154
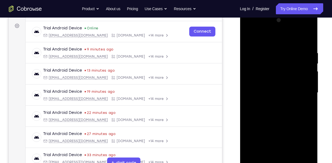
click at [270, 126] on div at bounding box center [278, 93] width 69 height 154
click at [284, 126] on div at bounding box center [278, 93] width 69 height 154
click at [269, 117] on div at bounding box center [278, 93] width 69 height 154
click at [285, 116] on div at bounding box center [278, 93] width 69 height 154
click at [306, 105] on div at bounding box center [278, 93] width 69 height 154
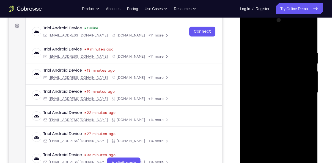
click at [274, 107] on div at bounding box center [278, 93] width 69 height 154
click at [304, 107] on div at bounding box center [278, 93] width 69 height 154
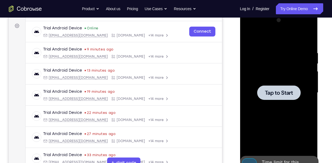
click at [288, 64] on div at bounding box center [278, 93] width 69 height 154
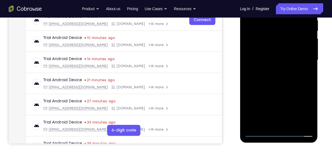
scroll to position [128, 0]
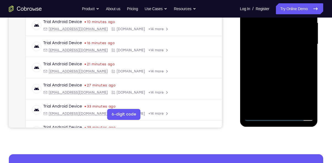
click at [280, 117] on div at bounding box center [278, 44] width 69 height 154
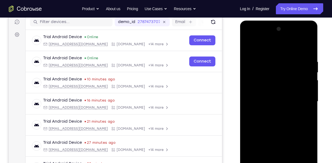
scroll to position [97, 0]
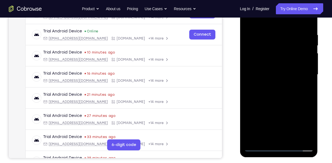
click at [304, 122] on div at bounding box center [278, 75] width 69 height 154
click at [251, 20] on div at bounding box center [278, 75] width 69 height 154
click at [301, 74] on div at bounding box center [278, 75] width 69 height 154
click at [274, 83] on div at bounding box center [278, 75] width 69 height 154
click at [271, 70] on div at bounding box center [278, 75] width 69 height 154
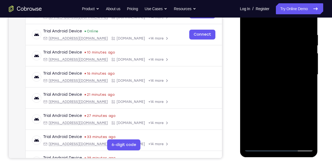
click at [270, 65] on div at bounding box center [278, 75] width 69 height 154
click at [272, 73] on div at bounding box center [278, 75] width 69 height 154
click at [274, 93] on div at bounding box center [278, 75] width 69 height 154
click at [280, 88] on div at bounding box center [278, 75] width 69 height 154
click at [299, 124] on div at bounding box center [278, 75] width 69 height 154
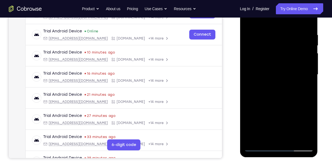
click at [289, 96] on div at bounding box center [278, 75] width 69 height 154
click at [308, 140] on div at bounding box center [278, 75] width 69 height 154
click at [293, 140] on div at bounding box center [278, 75] width 69 height 154
click at [281, 103] on div at bounding box center [278, 75] width 69 height 154
click at [281, 74] on div at bounding box center [278, 75] width 69 height 154
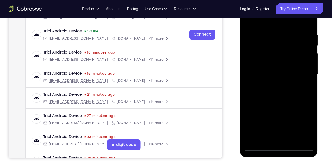
click at [306, 88] on div at bounding box center [278, 75] width 69 height 154
click at [305, 88] on div at bounding box center [278, 75] width 69 height 154
drag, startPoint x: 289, startPoint y: 45, endPoint x: 285, endPoint y: 63, distance: 18.6
click at [285, 63] on div at bounding box center [278, 75] width 69 height 154
click at [247, 21] on div at bounding box center [278, 75] width 69 height 154
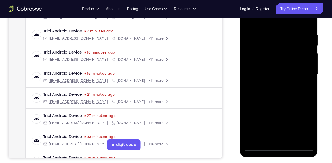
click at [248, 19] on div at bounding box center [278, 75] width 69 height 154
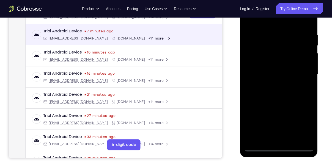
scroll to position [0, 0]
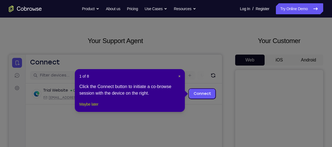
click at [95, 108] on button "Maybe later" at bounding box center [88, 104] width 19 height 7
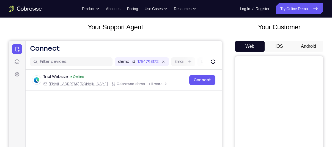
scroll to position [32, 0]
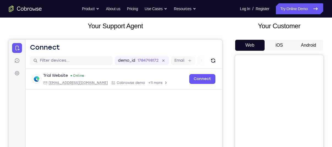
click at [305, 46] on button "Android" at bounding box center [308, 45] width 29 height 11
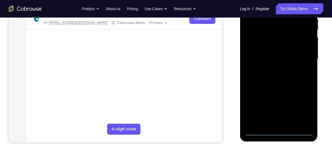
scroll to position [118, 0]
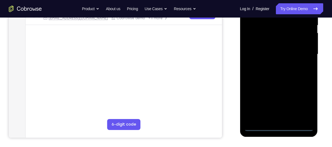
click at [278, 124] on div at bounding box center [278, 54] width 69 height 154
click at [278, 126] on div at bounding box center [278, 54] width 69 height 154
click at [300, 98] on div at bounding box center [278, 54] width 69 height 154
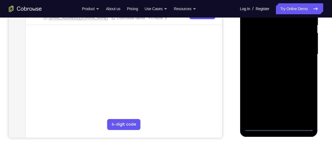
click at [301, 102] on div at bounding box center [278, 54] width 69 height 154
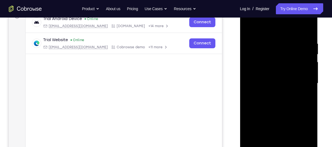
scroll to position [85, 0]
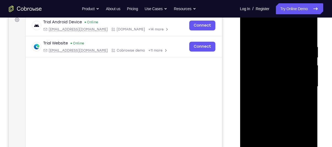
click at [249, 32] on div at bounding box center [278, 87] width 69 height 154
click at [300, 87] on div at bounding box center [278, 87] width 69 height 154
click at [273, 98] on div at bounding box center [278, 87] width 69 height 154
click at [271, 82] on div at bounding box center [278, 87] width 69 height 154
click at [272, 78] on div at bounding box center [278, 87] width 69 height 154
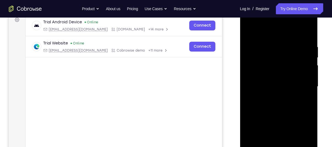
click at [273, 85] on div at bounding box center [278, 87] width 69 height 154
click at [268, 106] on div at bounding box center [278, 87] width 69 height 154
click at [275, 111] on div at bounding box center [278, 87] width 69 height 154
click at [309, 144] on div at bounding box center [278, 87] width 69 height 154
drag, startPoint x: 293, startPoint y: 100, endPoint x: 291, endPoint y: 88, distance: 12.1
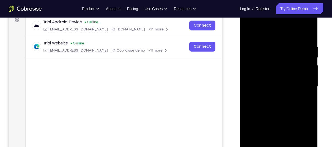
click at [291, 88] on div at bounding box center [278, 87] width 69 height 154
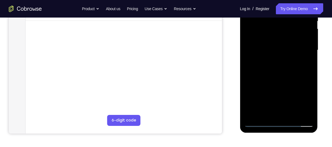
scroll to position [123, 0]
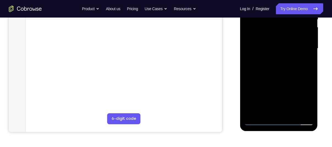
click at [306, 112] on div at bounding box center [278, 49] width 69 height 154
click at [291, 114] on div at bounding box center [278, 49] width 69 height 154
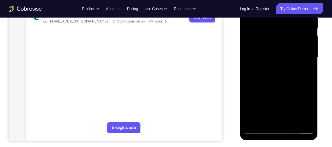
click at [286, 86] on div at bounding box center [278, 58] width 69 height 154
click at [276, 68] on div at bounding box center [278, 58] width 69 height 154
click at [263, 104] on div at bounding box center [278, 58] width 69 height 154
click at [274, 104] on div at bounding box center [278, 58] width 69 height 154
click at [305, 72] on div at bounding box center [278, 58] width 69 height 154
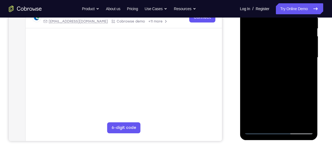
click at [306, 72] on div at bounding box center [278, 58] width 69 height 154
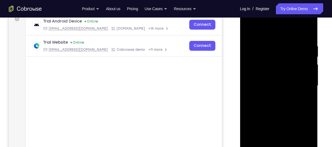
scroll to position [84, 0]
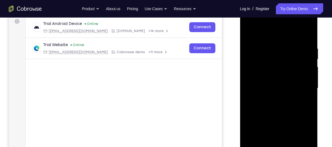
click at [248, 34] on div at bounding box center [278, 89] width 69 height 154
click at [272, 98] on div at bounding box center [278, 89] width 69 height 154
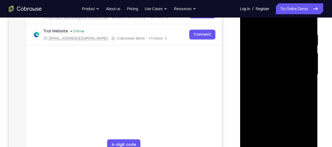
scroll to position [103, 0]
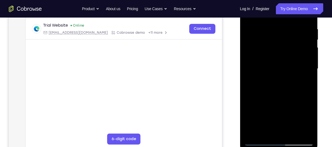
click at [304, 82] on div at bounding box center [278, 69] width 69 height 154
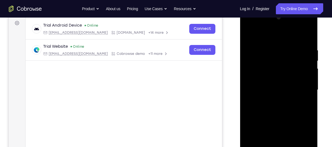
scroll to position [81, 0]
drag, startPoint x: 256, startPoint y: 53, endPoint x: 258, endPoint y: 44, distance: 9.9
click at [258, 44] on div at bounding box center [278, 91] width 69 height 154
click at [248, 36] on div at bounding box center [278, 91] width 69 height 154
click at [249, 35] on div at bounding box center [278, 91] width 69 height 154
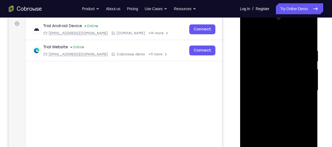
scroll to position [100, 0]
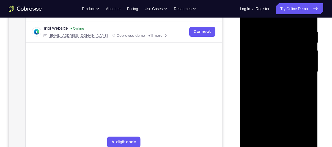
click at [247, 116] on div at bounding box center [278, 72] width 69 height 154
click at [249, 114] on div at bounding box center [278, 72] width 69 height 154
click at [292, 137] on div at bounding box center [278, 72] width 69 height 154
click at [262, 69] on div at bounding box center [278, 72] width 69 height 154
click at [302, 86] on div at bounding box center [278, 72] width 69 height 154
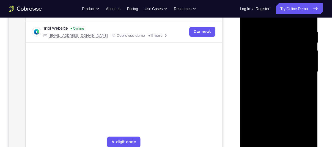
click at [268, 61] on div at bounding box center [278, 72] width 69 height 154
click at [274, 106] on div at bounding box center [278, 72] width 69 height 154
click at [287, 107] on div at bounding box center [278, 72] width 69 height 154
click at [306, 124] on div at bounding box center [278, 72] width 69 height 154
click at [304, 85] on div at bounding box center [278, 72] width 69 height 154
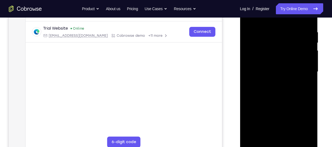
click at [268, 46] on div at bounding box center [278, 72] width 69 height 154
click at [249, 19] on div at bounding box center [278, 72] width 69 height 154
click at [266, 80] on div at bounding box center [278, 72] width 69 height 154
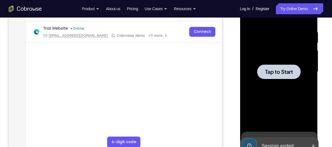
click at [272, 58] on div at bounding box center [278, 72] width 69 height 154
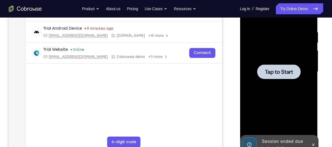
click at [278, 54] on div at bounding box center [278, 72] width 69 height 154
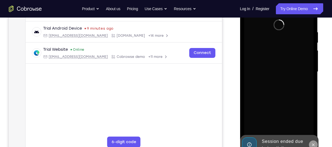
click at [314, 143] on icon at bounding box center [313, 145] width 4 height 4
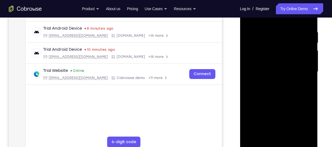
click at [279, 144] on div at bounding box center [278, 72] width 69 height 154
click at [302, 121] on div at bounding box center [278, 72] width 69 height 154
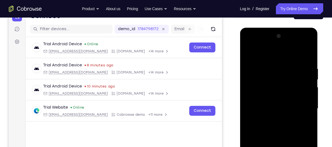
scroll to position [71, 0]
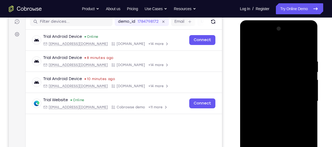
click at [250, 47] on div at bounding box center [278, 101] width 69 height 154
click at [302, 100] on div at bounding box center [278, 101] width 69 height 154
click at [270, 112] on div at bounding box center [278, 101] width 69 height 154
click at [285, 97] on div at bounding box center [278, 101] width 69 height 154
click at [285, 90] on div at bounding box center [278, 101] width 69 height 154
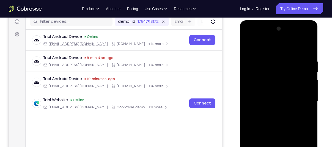
click at [282, 101] on div at bounding box center [278, 101] width 69 height 154
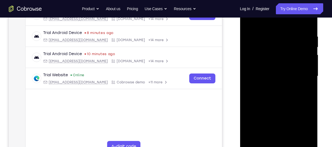
scroll to position [102, 0]
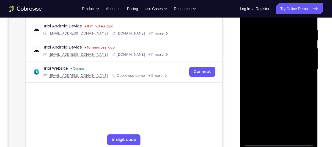
click at [286, 94] on div at bounding box center [278, 70] width 69 height 154
click at [292, 134] on div at bounding box center [278, 70] width 69 height 154
click at [282, 99] on div at bounding box center [278, 70] width 69 height 154
click at [278, 68] on div at bounding box center [278, 70] width 69 height 154
click at [302, 84] on div at bounding box center [278, 70] width 69 height 154
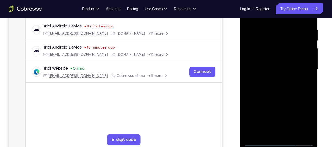
click at [302, 84] on div at bounding box center [278, 70] width 69 height 154
click at [304, 121] on div at bounding box center [278, 70] width 69 height 154
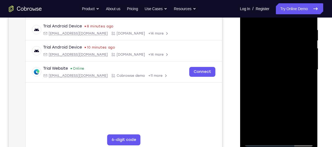
click at [304, 121] on div at bounding box center [278, 70] width 69 height 154
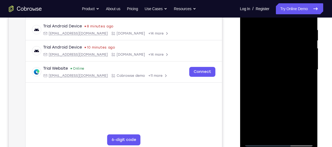
click at [301, 83] on div at bounding box center [278, 70] width 69 height 154
click at [303, 83] on div at bounding box center [278, 70] width 69 height 154
click at [263, 132] on div at bounding box center [278, 70] width 69 height 154
click at [293, 101] on div at bounding box center [278, 70] width 69 height 154
click at [253, 116] on div at bounding box center [278, 70] width 69 height 154
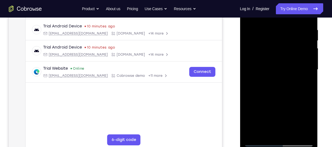
click at [303, 80] on div at bounding box center [278, 70] width 69 height 154
drag, startPoint x: 272, startPoint y: 50, endPoint x: 268, endPoint y: 65, distance: 15.8
click at [268, 65] on div at bounding box center [278, 70] width 69 height 154
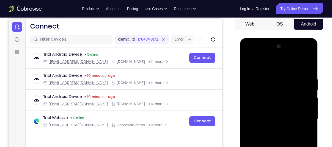
scroll to position [51, 0]
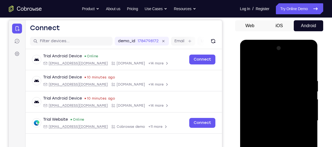
click at [250, 68] on div at bounding box center [278, 121] width 69 height 154
click at [274, 133] on div at bounding box center [278, 121] width 69 height 154
click at [307, 134] on div at bounding box center [278, 121] width 69 height 154
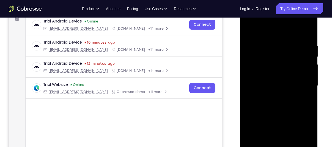
scroll to position [85, 0]
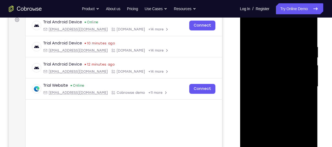
click at [303, 101] on div at bounding box center [278, 87] width 69 height 154
click at [249, 33] on div at bounding box center [278, 87] width 69 height 154
click at [249, 31] on div at bounding box center [278, 87] width 69 height 154
drag, startPoint x: 277, startPoint y: 99, endPoint x: 276, endPoint y: 78, distance: 21.2
click at [276, 78] on div at bounding box center [278, 87] width 69 height 154
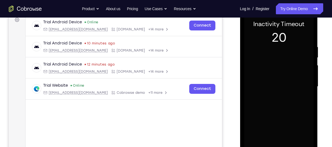
click at [286, 60] on div at bounding box center [278, 87] width 69 height 154
drag, startPoint x: 297, startPoint y: 70, endPoint x: 296, endPoint y: 59, distance: 11.6
click at [296, 59] on div at bounding box center [278, 87] width 69 height 154
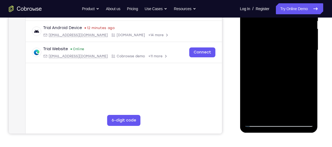
click at [293, 115] on div at bounding box center [278, 50] width 69 height 154
click at [286, 51] on div at bounding box center [278, 50] width 69 height 154
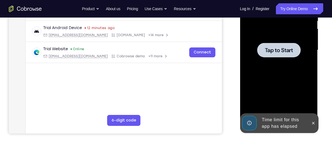
click at [278, 48] on span "Tap to Start" at bounding box center [278, 50] width 28 height 5
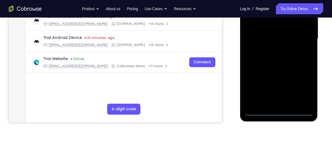
scroll to position [142, 0]
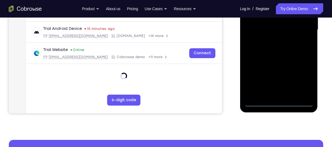
click at [278, 101] on div at bounding box center [278, 30] width 69 height 154
click at [279, 104] on div at bounding box center [278, 30] width 69 height 154
click at [302, 78] on div at bounding box center [278, 30] width 69 height 154
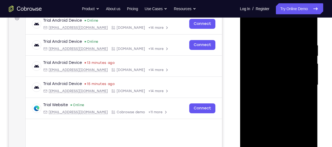
scroll to position [86, 0]
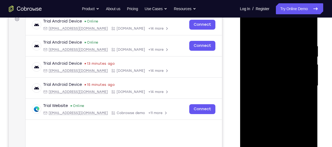
click at [253, 32] on div at bounding box center [278, 86] width 69 height 154
click at [303, 86] on div at bounding box center [278, 86] width 69 height 154
click at [275, 95] on div at bounding box center [278, 86] width 69 height 154
click at [282, 79] on div at bounding box center [278, 86] width 69 height 154
click at [282, 78] on div at bounding box center [278, 86] width 69 height 154
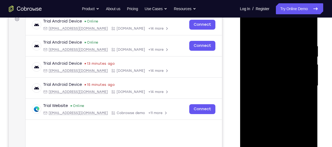
click at [276, 85] on div at bounding box center [278, 86] width 69 height 154
click at [261, 104] on div at bounding box center [278, 86] width 69 height 154
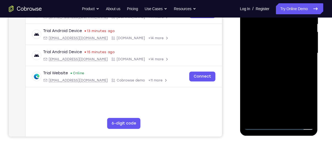
scroll to position [121, 0]
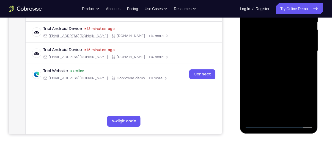
click at [293, 76] on div at bounding box center [278, 51] width 69 height 154
click at [292, 116] on div at bounding box center [278, 51] width 69 height 154
click at [282, 80] on div at bounding box center [278, 51] width 69 height 154
click at [278, 59] on div at bounding box center [278, 51] width 69 height 154
click at [307, 64] on div at bounding box center [278, 51] width 69 height 154
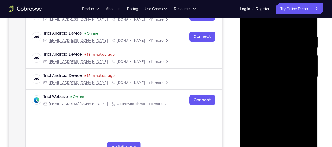
scroll to position [93, 0]
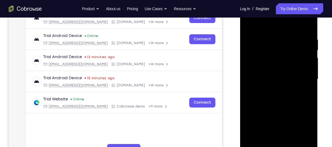
click at [274, 38] on div at bounding box center [278, 79] width 69 height 154
click at [299, 25] on div at bounding box center [278, 79] width 69 height 154
click at [252, 25] on div at bounding box center [278, 79] width 69 height 154
click at [275, 75] on div at bounding box center [278, 79] width 69 height 154
click at [307, 92] on div at bounding box center [278, 79] width 69 height 154
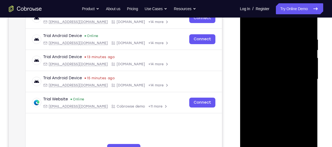
drag, startPoint x: 302, startPoint y: 48, endPoint x: 297, endPoint y: 69, distance: 20.9
click at [297, 69] on div at bounding box center [278, 79] width 69 height 154
drag, startPoint x: 296, startPoint y: 75, endPoint x: 296, endPoint y: 63, distance: 12.4
click at [296, 63] on div at bounding box center [278, 79] width 69 height 154
click at [276, 68] on div at bounding box center [278, 79] width 69 height 154
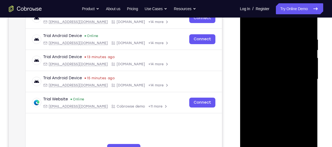
click at [289, 107] on div at bounding box center [278, 79] width 69 height 154
click at [266, 141] on div at bounding box center [278, 79] width 69 height 154
click at [294, 111] on div at bounding box center [278, 79] width 69 height 154
click at [291, 110] on div at bounding box center [278, 79] width 69 height 154
click at [302, 89] on div at bounding box center [278, 79] width 69 height 154
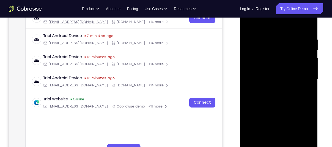
click at [304, 90] on div at bounding box center [278, 79] width 69 height 154
click at [263, 142] on div at bounding box center [278, 79] width 69 height 154
click at [265, 137] on div at bounding box center [278, 79] width 69 height 154
click at [296, 121] on div at bounding box center [278, 79] width 69 height 154
click at [305, 88] on div at bounding box center [278, 79] width 69 height 154
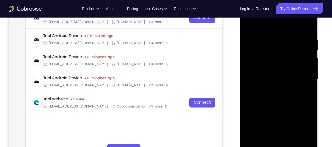
click at [250, 25] on div at bounding box center [278, 79] width 69 height 154
click at [272, 90] on div at bounding box center [278, 79] width 69 height 154
click at [306, 93] on div at bounding box center [278, 79] width 69 height 154
click at [248, 26] on div at bounding box center [278, 79] width 69 height 154
click at [250, 24] on div at bounding box center [278, 79] width 69 height 154
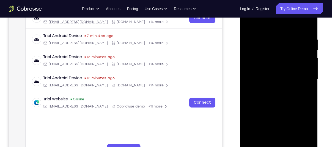
click at [292, 143] on div at bounding box center [278, 79] width 69 height 154
click at [274, 90] on div at bounding box center [278, 79] width 69 height 154
click at [303, 94] on div at bounding box center [278, 79] width 69 height 154
click at [304, 93] on div at bounding box center [278, 79] width 69 height 154
click at [250, 25] on div at bounding box center [278, 79] width 69 height 154
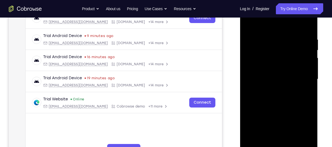
click at [272, 87] on div at bounding box center [278, 79] width 69 height 154
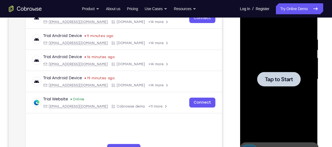
click at [305, 93] on div at bounding box center [278, 79] width 69 height 154
